Goal: Task Accomplishment & Management: Complete application form

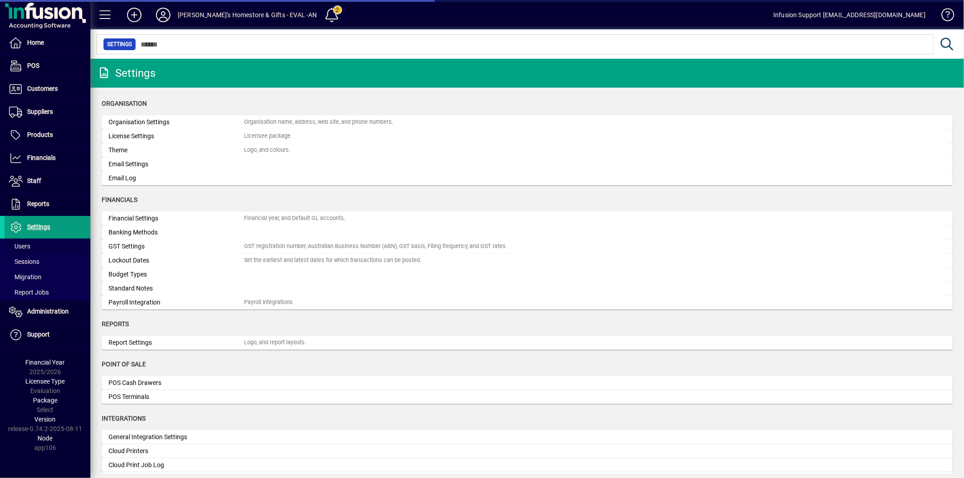
click at [26, 243] on span "Users" at bounding box center [19, 246] width 21 height 7
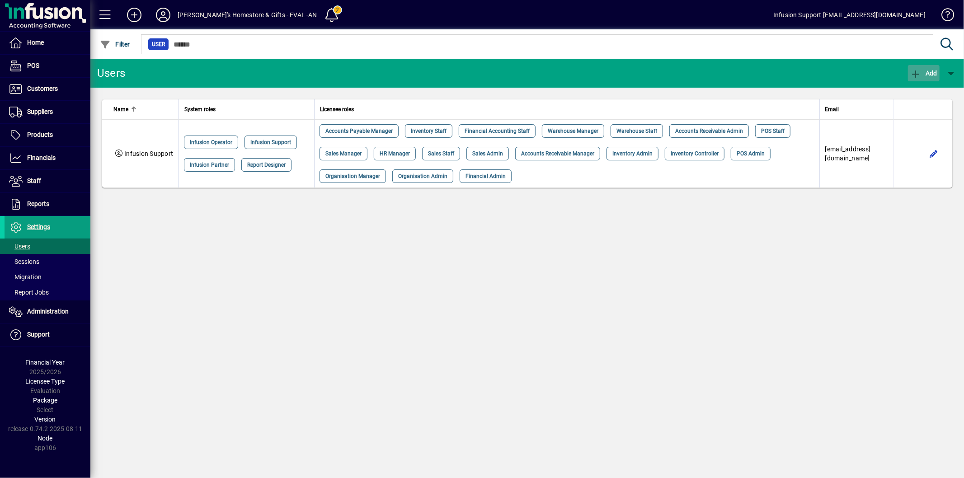
click at [917, 70] on icon "button" at bounding box center [915, 74] width 11 height 9
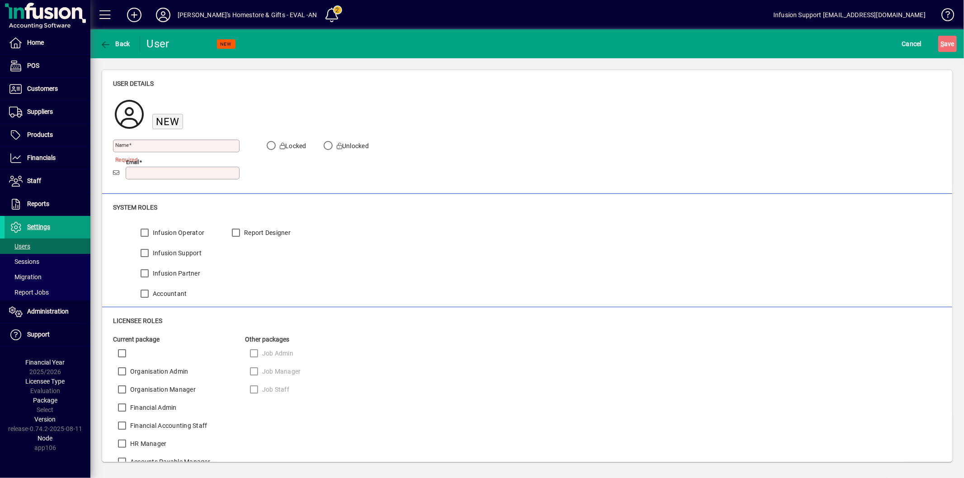
click at [146, 174] on input "Email" at bounding box center [183, 172] width 111 height 7
paste input "**********"
drag, startPoint x: 148, startPoint y: 174, endPoint x: 87, endPoint y: 177, distance: 61.6
click at [87, 177] on mat-drawer-container "**********" at bounding box center [482, 239] width 964 height 478
type input "**********"
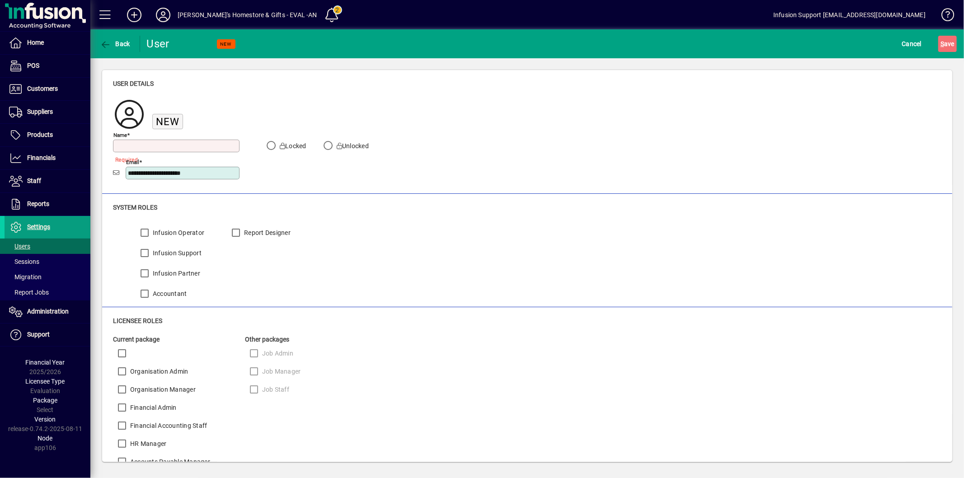
click at [188, 143] on input "Name" at bounding box center [177, 145] width 124 height 7
type input "*****"
click at [943, 43] on span "S" at bounding box center [942, 43] width 4 height 7
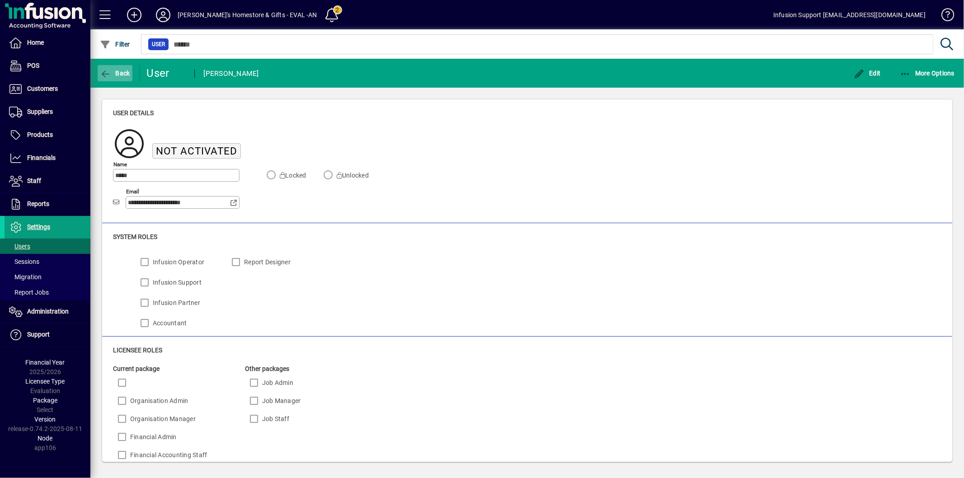
click at [119, 66] on span "button" at bounding box center [115, 73] width 35 height 22
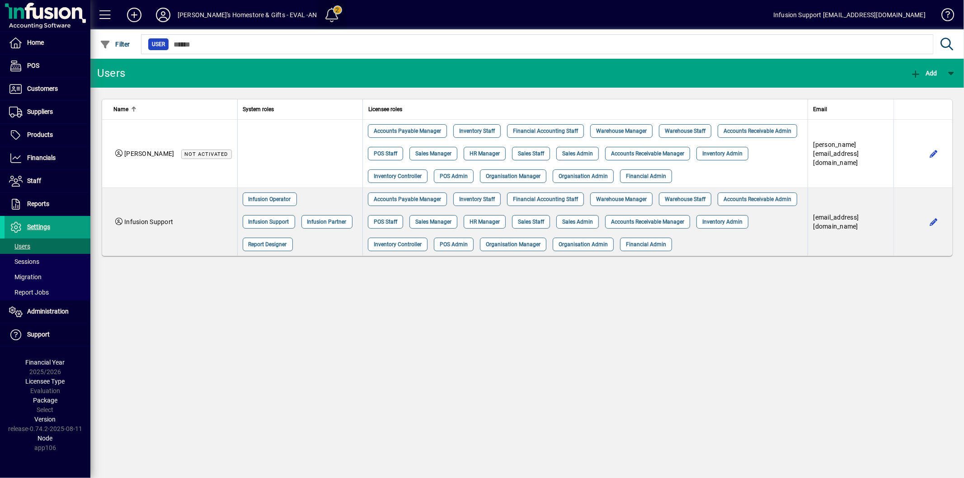
click at [321, 16] on span at bounding box center [332, 15] width 22 height 22
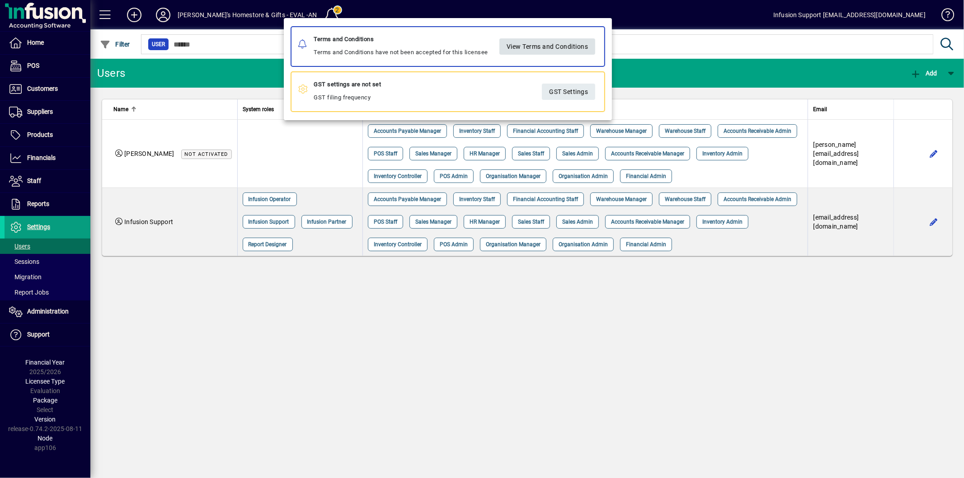
click at [568, 45] on span "View Terms and Conditions" at bounding box center [548, 46] width 82 height 15
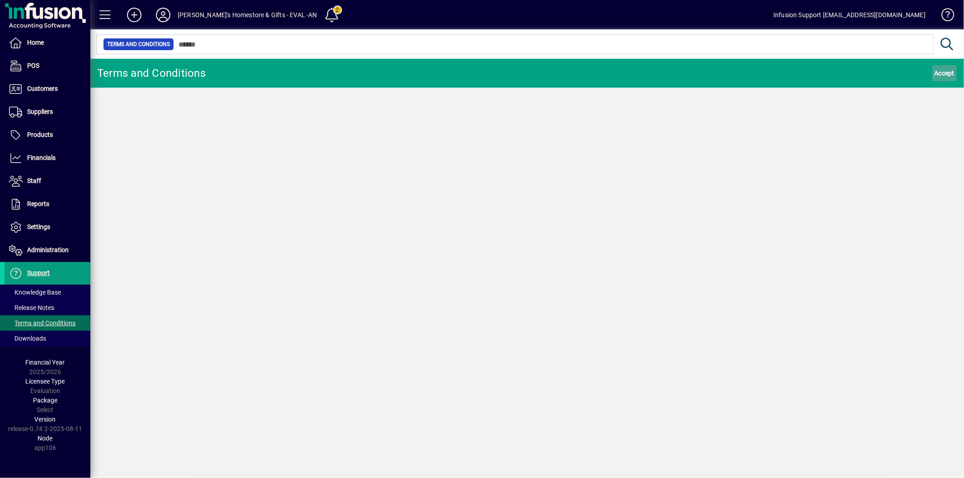
click at [948, 75] on span "Accept" at bounding box center [945, 73] width 20 height 14
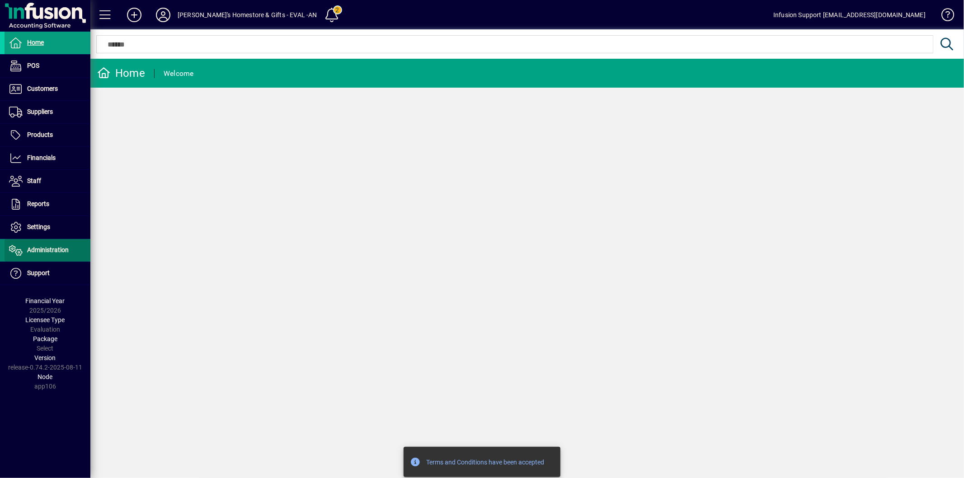
click at [59, 250] on span "Administration" at bounding box center [48, 249] width 42 height 7
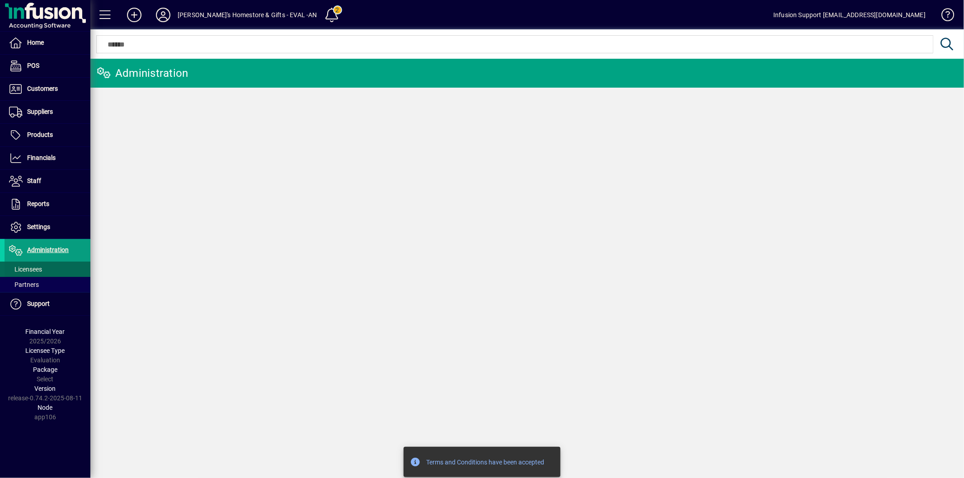
click at [48, 268] on span at bounding box center [48, 269] width 86 height 22
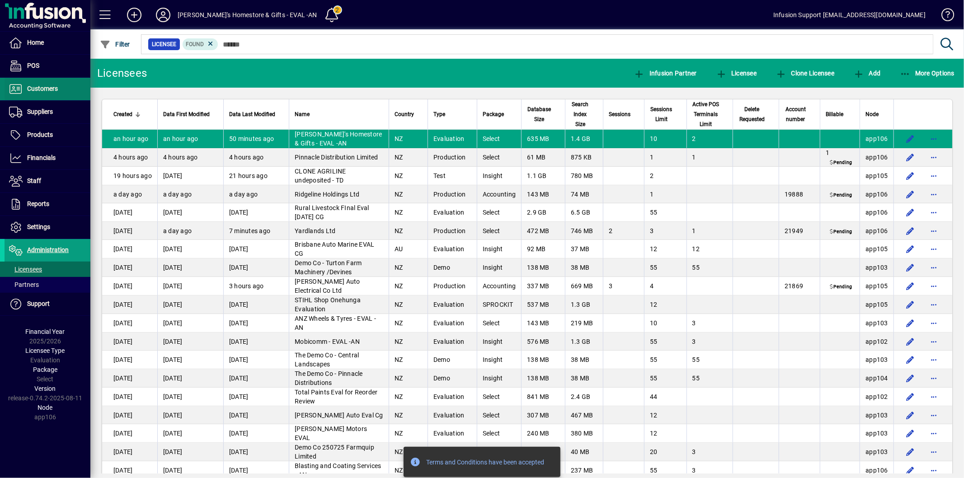
click at [38, 83] on span at bounding box center [48, 89] width 86 height 22
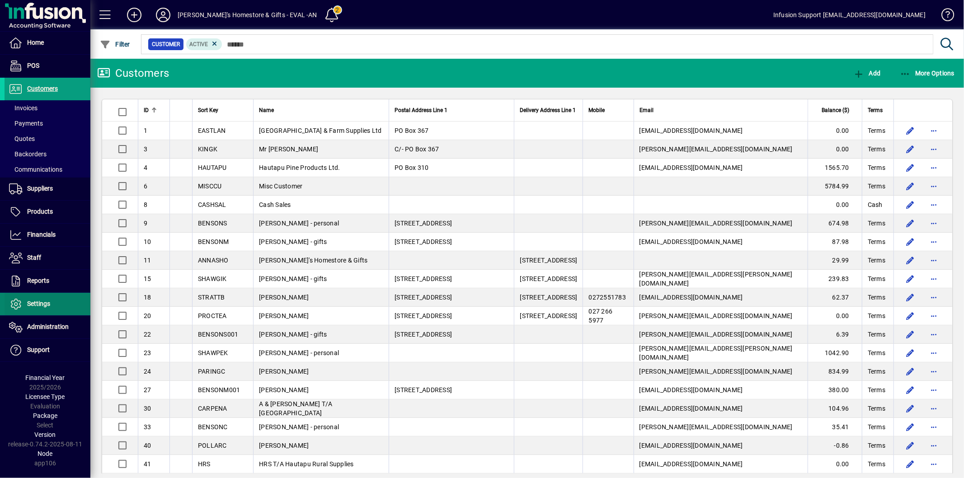
click at [39, 303] on span "Settings" at bounding box center [38, 303] width 23 height 7
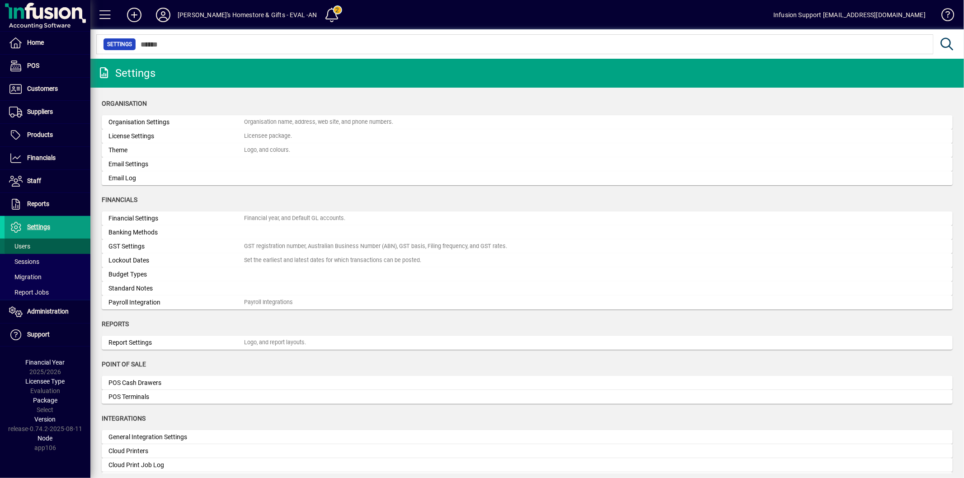
click at [42, 244] on span at bounding box center [48, 246] width 86 height 22
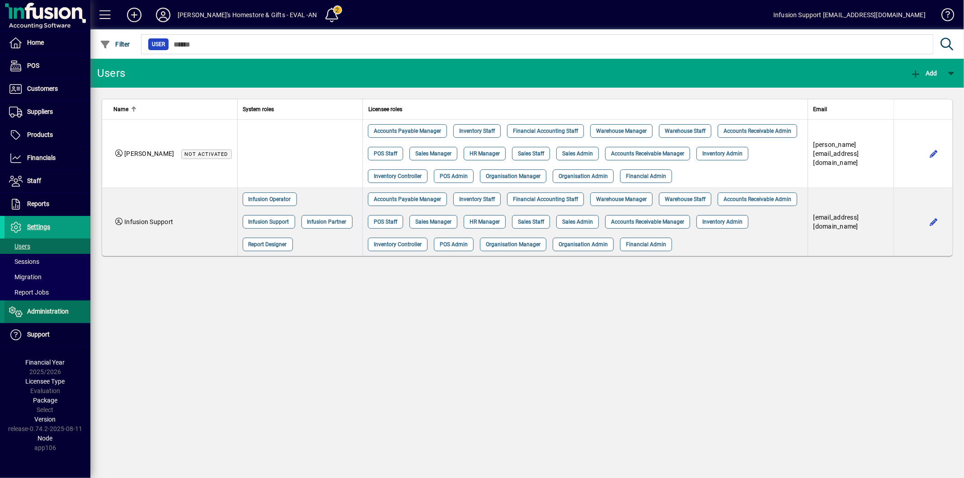
click at [44, 311] on span "Administration" at bounding box center [48, 311] width 42 height 7
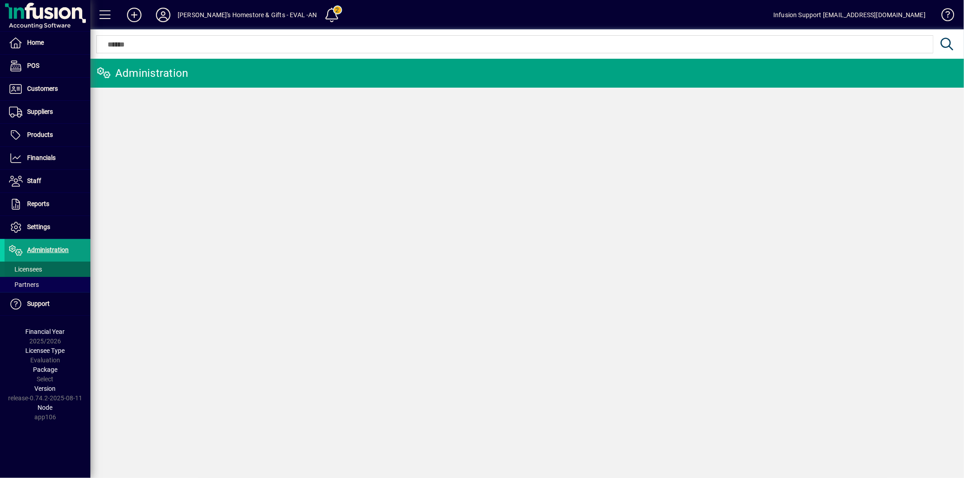
click at [51, 269] on span at bounding box center [48, 269] width 86 height 22
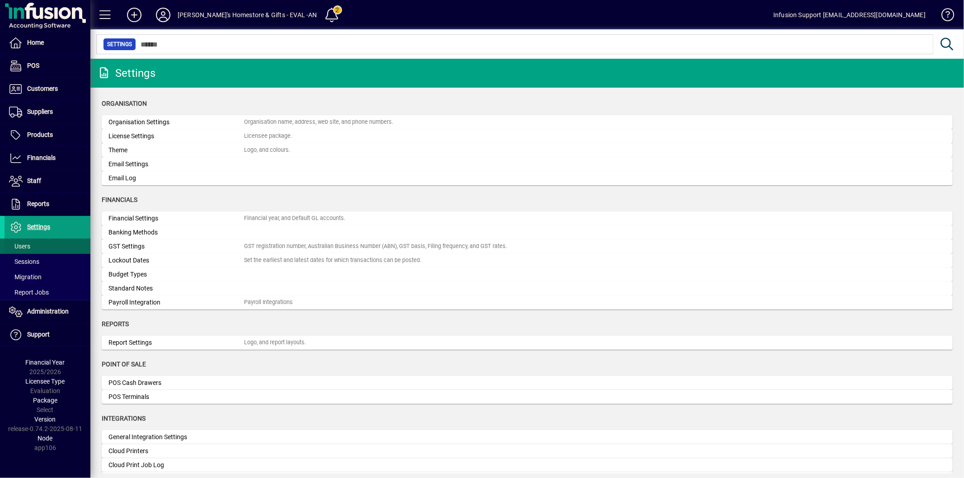
click at [24, 244] on span "Users" at bounding box center [19, 246] width 21 height 7
